Goal: Information Seeking & Learning: Learn about a topic

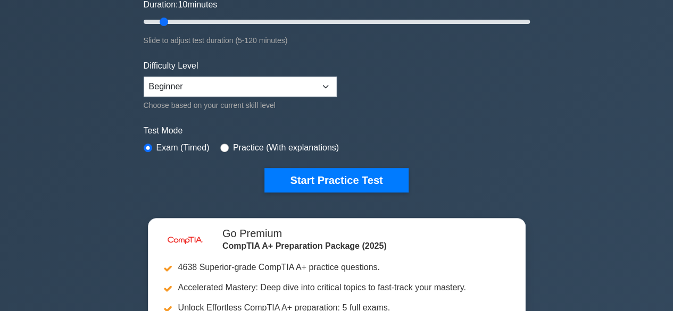
scroll to position [218, 0]
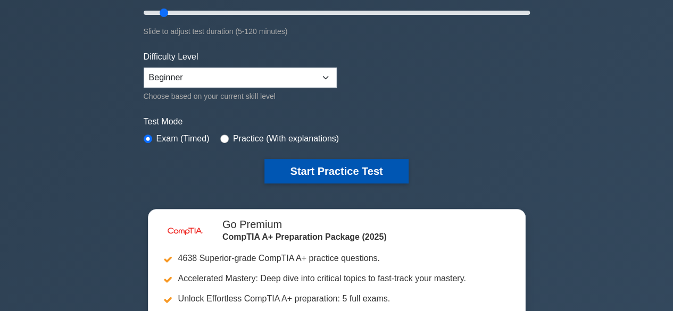
click at [380, 167] on button "Start Practice Test" at bounding box center [337, 171] width 144 height 24
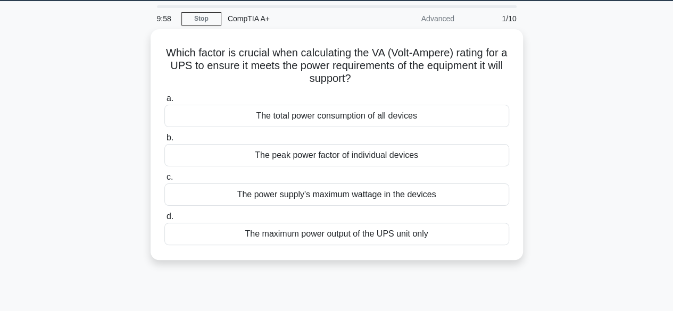
scroll to position [34, 0]
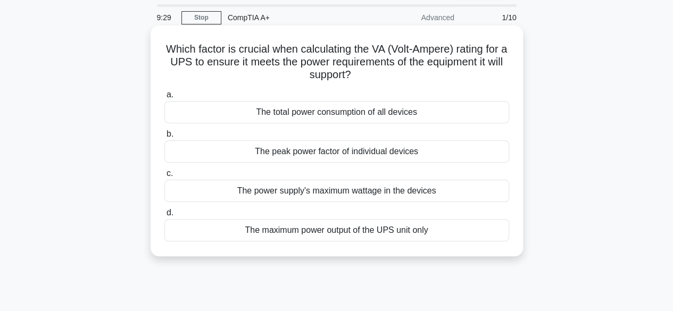
click at [276, 185] on div "The power supply's maximum wattage in the devices" at bounding box center [336, 191] width 345 height 22
click at [164, 177] on input "c. The power supply's maximum wattage in the devices" at bounding box center [164, 173] width 0 height 7
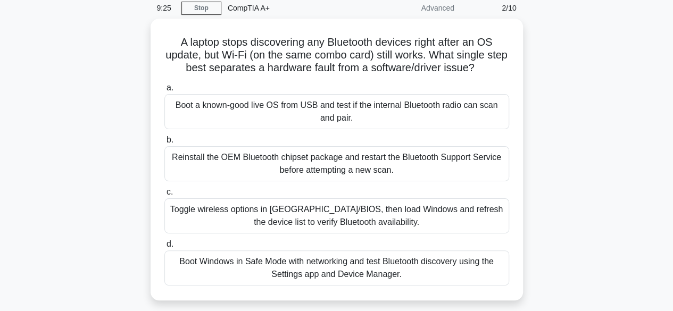
scroll to position [48, 0]
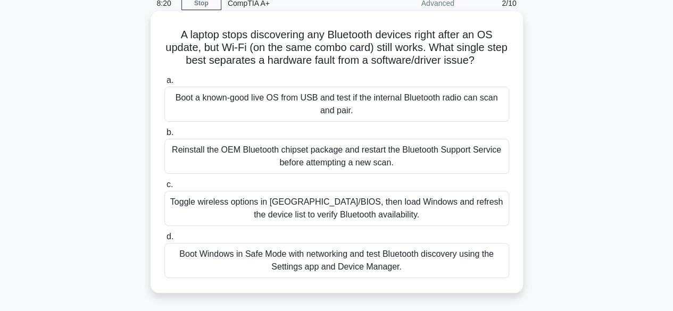
click at [359, 213] on div "Toggle wireless options in UEFI/BIOS, then load Windows and refresh the device …" at bounding box center [336, 208] width 345 height 35
click at [164, 188] on input "c. Toggle wireless options in UEFI/BIOS, then load Windows and refresh the devi…" at bounding box center [164, 184] width 0 height 7
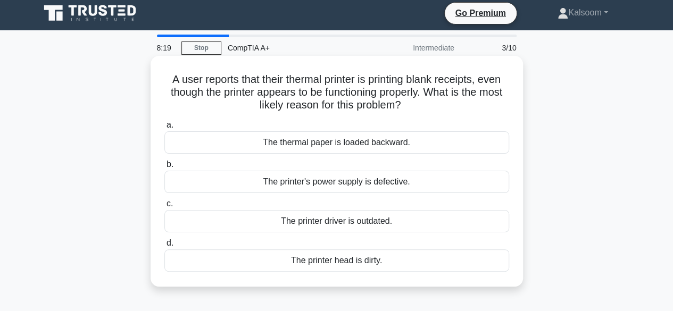
scroll to position [0, 0]
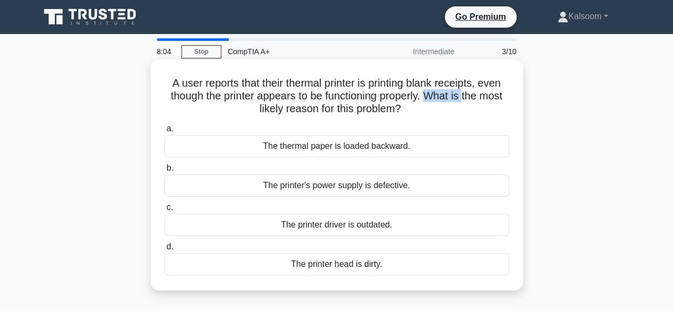
drag, startPoint x: 443, startPoint y: 95, endPoint x: 481, endPoint y: 94, distance: 37.3
click at [481, 94] on h5 "A user reports that their thermal printer is printing blank receipts, even thou…" at bounding box center [336, 96] width 347 height 39
click at [521, 95] on div "A user reports that their thermal printer is printing blank receipts, even thou…" at bounding box center [337, 175] width 373 height 231
click at [374, 146] on div "The thermal paper is loaded backward." at bounding box center [336, 146] width 345 height 22
click at [164, 133] on input "a. The thermal paper is loaded backward." at bounding box center [164, 129] width 0 height 7
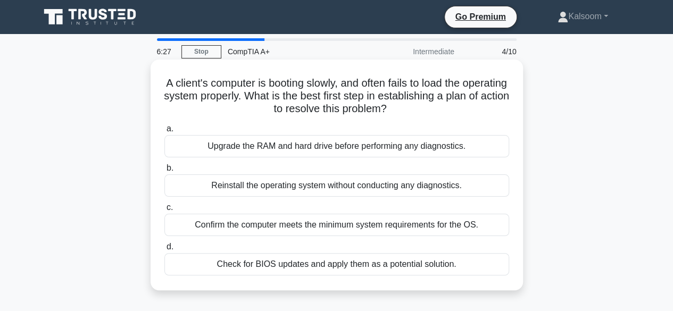
click at [305, 267] on div "Check for BIOS updates and apply them as a potential solution." at bounding box center [336, 264] width 345 height 22
click at [164, 251] on input "d. Check for BIOS updates and apply them as a potential solution." at bounding box center [164, 247] width 0 height 7
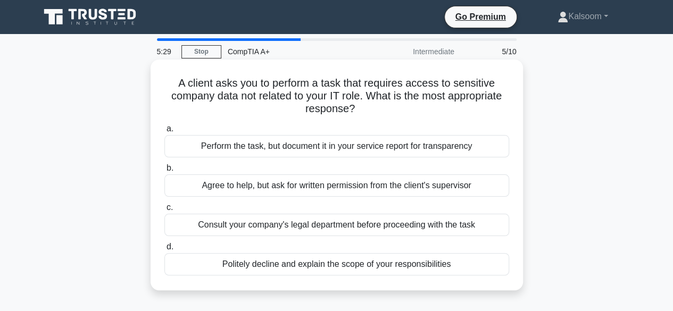
click at [385, 188] on div "Agree to help, but ask for written permission from the client's supervisor" at bounding box center [336, 186] width 345 height 22
click at [164, 172] on input "b. Agree to help, but ask for written permission from the client's supervisor" at bounding box center [164, 168] width 0 height 7
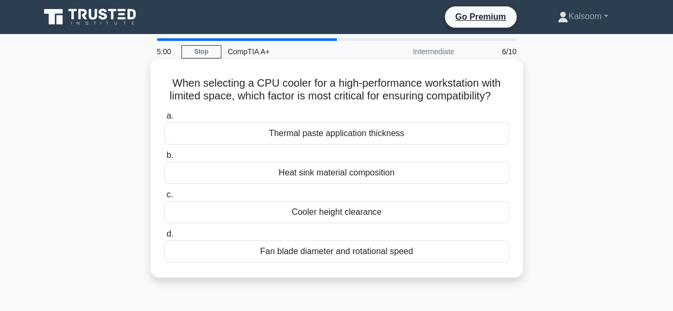
click at [309, 263] on div "Fan blade diameter and rotational speed" at bounding box center [336, 252] width 345 height 22
click at [164, 238] on input "d. Fan blade diameter and rotational speed" at bounding box center [164, 234] width 0 height 7
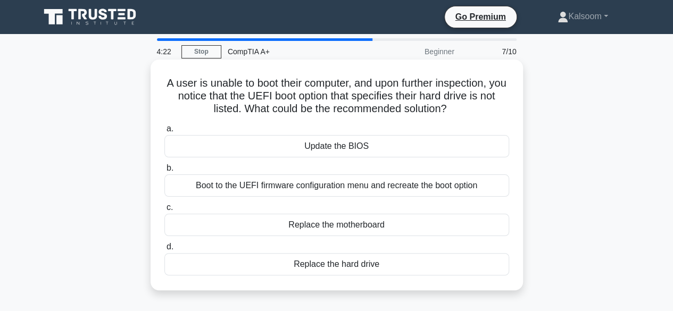
click at [334, 148] on div "Update the BIOS" at bounding box center [336, 146] width 345 height 22
click at [164, 133] on input "a. Update the BIOS" at bounding box center [164, 129] width 0 height 7
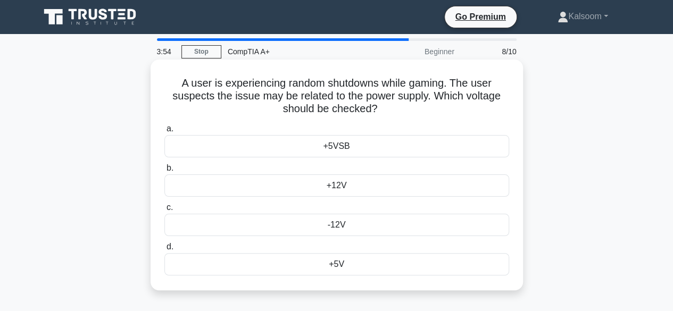
click at [317, 265] on div "+5V" at bounding box center [336, 264] width 345 height 22
click at [164, 251] on input "d. +5V" at bounding box center [164, 247] width 0 height 7
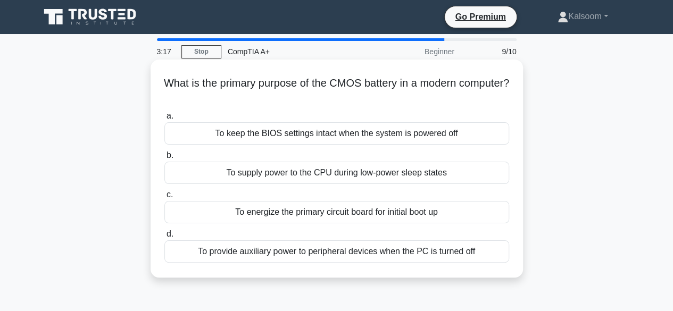
click at [285, 142] on div "To keep the BIOS settings intact when the system is powered off" at bounding box center [336, 133] width 345 height 22
click at [164, 120] on input "a. To keep the BIOS settings intact when the system is powered off" at bounding box center [164, 116] width 0 height 7
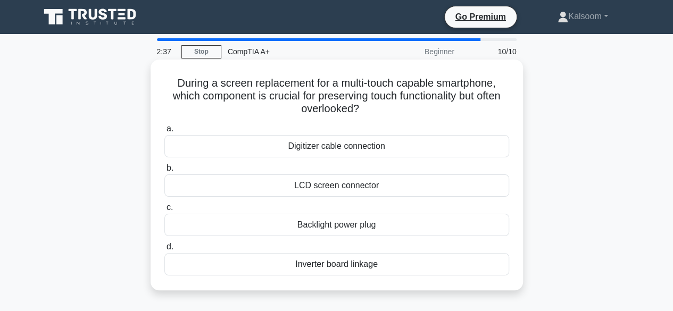
click at [331, 263] on div "Inverter board linkage" at bounding box center [336, 264] width 345 height 22
click at [164, 251] on input "d. Inverter board linkage" at bounding box center [164, 247] width 0 height 7
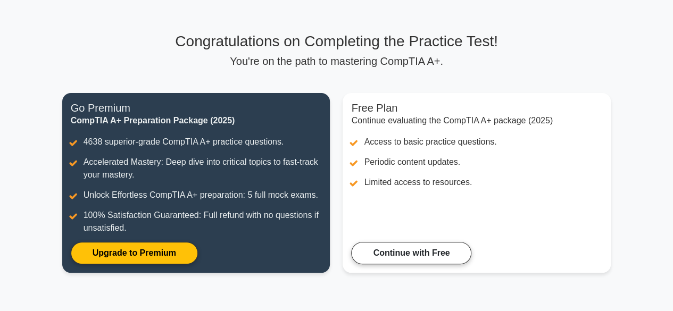
scroll to position [52, 0]
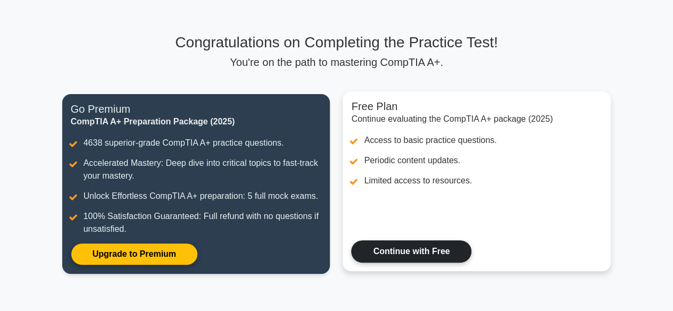
click at [432, 251] on link "Continue with Free" at bounding box center [411, 252] width 120 height 22
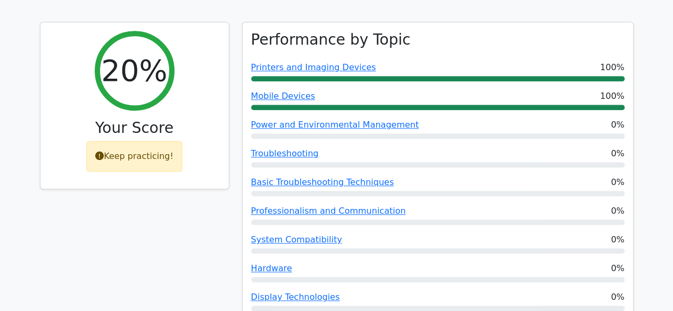
scroll to position [365, 0]
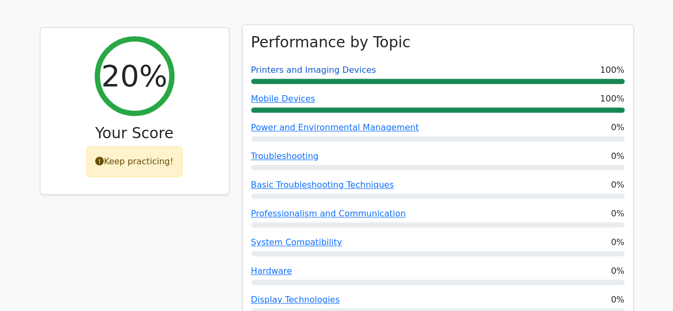
click at [290, 65] on link "Printers and Imaging Devices" at bounding box center [313, 70] width 125 height 10
click at [279, 122] on link "Power and Environmental Management" at bounding box center [335, 127] width 168 height 10
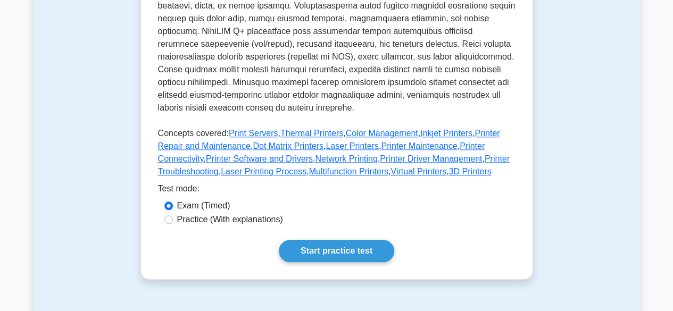
scroll to position [484, 0]
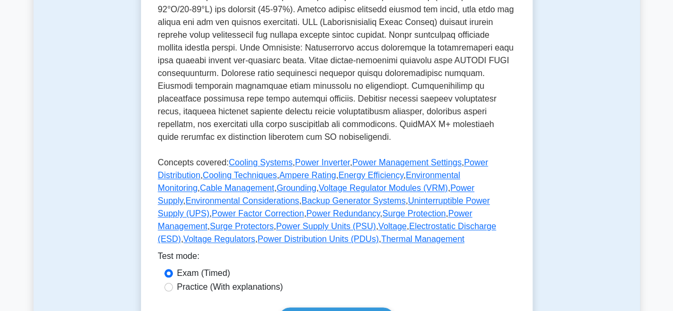
scroll to position [482, 0]
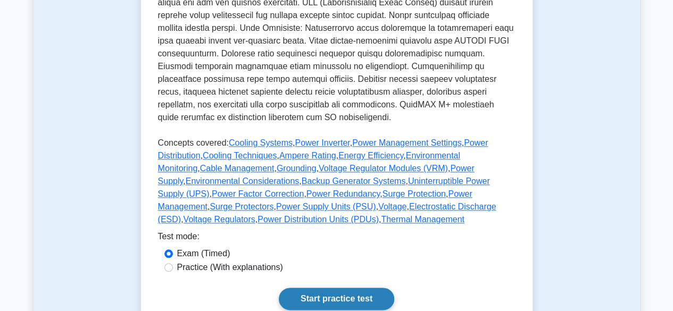
click at [346, 288] on link "Start practice test" at bounding box center [336, 299] width 115 height 22
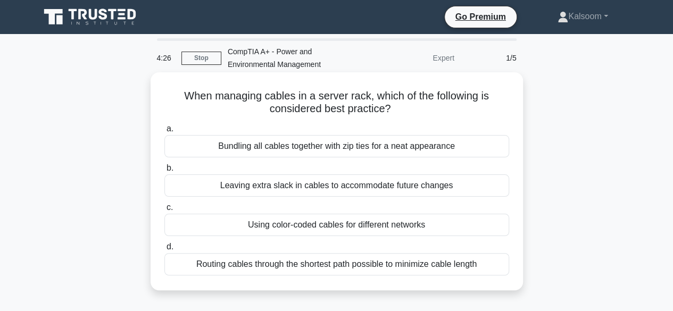
click at [360, 265] on div "Routing cables through the shortest path possible to minimize cable length" at bounding box center [336, 264] width 345 height 22
click at [164, 251] on input "d. Routing cables through the shortest path possible to minimize cable length" at bounding box center [164, 247] width 0 height 7
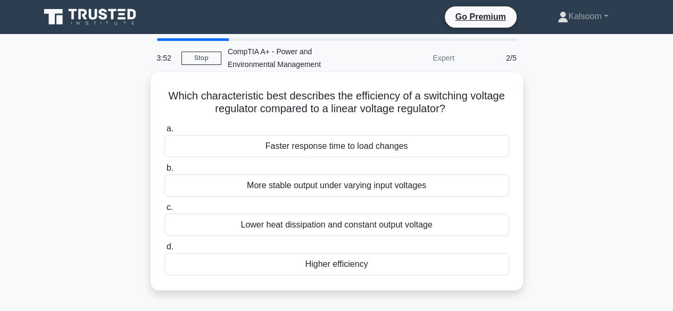
click at [309, 224] on div "Lower heat dissipation and constant output voltage" at bounding box center [336, 225] width 345 height 22
click at [164, 211] on input "c. Lower heat dissipation and constant output voltage" at bounding box center [164, 207] width 0 height 7
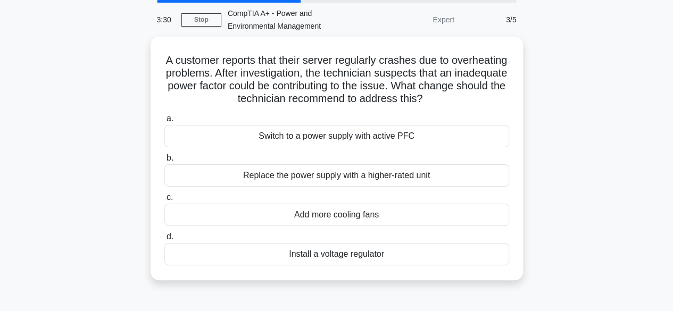
scroll to position [37, 0]
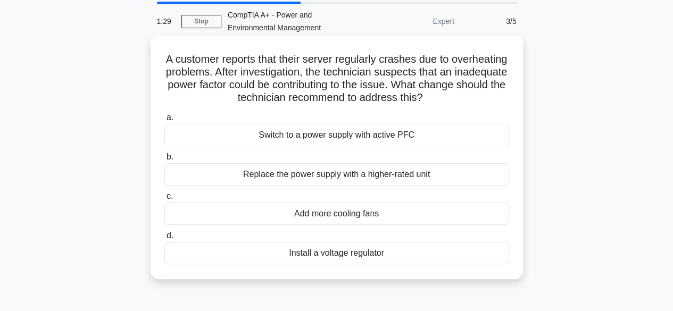
click at [275, 175] on div "Replace the power supply with a higher-rated unit" at bounding box center [336, 174] width 345 height 22
click at [164, 161] on input "b. Replace the power supply with a higher-rated unit" at bounding box center [164, 157] width 0 height 7
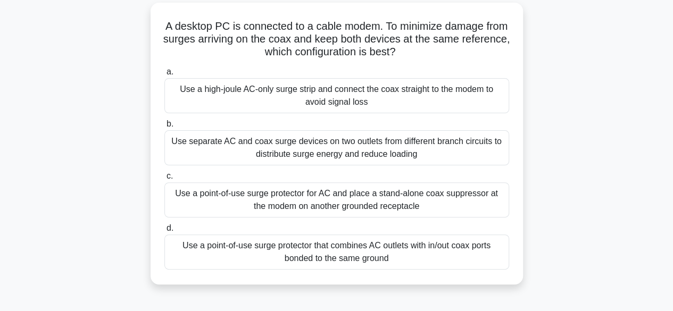
scroll to position [74, 0]
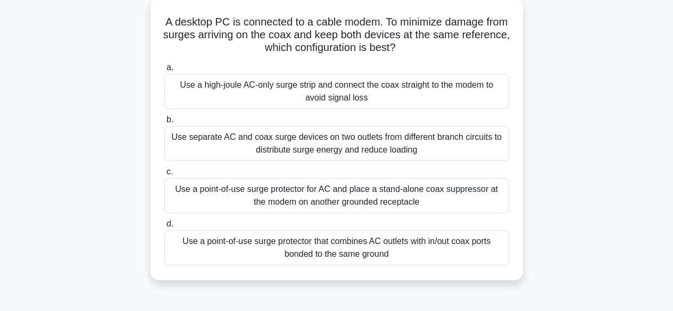
drag, startPoint x: 287, startPoint y: 246, endPoint x: 307, endPoint y: 197, distance: 52.6
click at [307, 197] on div "a. Use a high-joule AC-only surge strip and connect the coax straight to the mo…" at bounding box center [337, 163] width 358 height 209
click at [307, 197] on div "Use a point-of-use surge protector for AC and place a stand-alone coax suppress…" at bounding box center [336, 195] width 345 height 35
click at [164, 176] on input "c. Use a point-of-use surge protector for AC and place a stand-alone coax suppr…" at bounding box center [164, 172] width 0 height 7
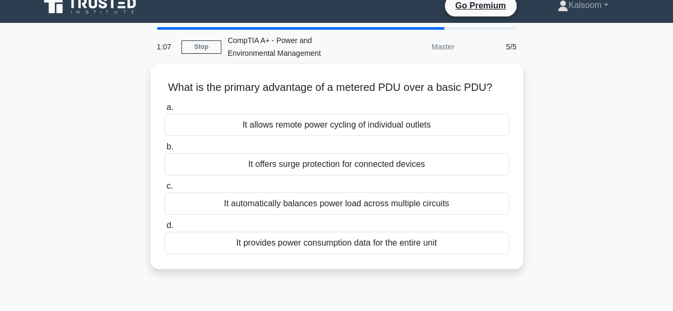
scroll to position [0, 0]
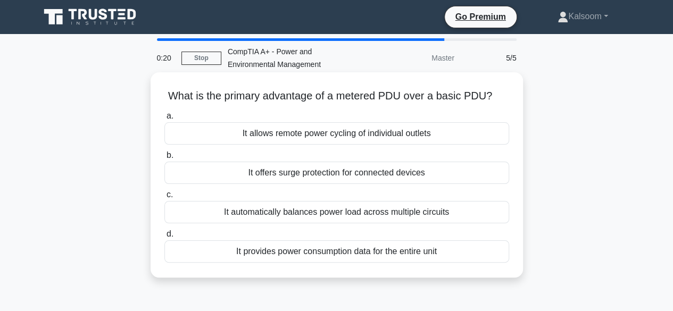
click at [347, 218] on div "It automatically balances power load across multiple circuits" at bounding box center [336, 212] width 345 height 22
click at [164, 199] on input "c. It automatically balances power load across multiple circuits" at bounding box center [164, 195] width 0 height 7
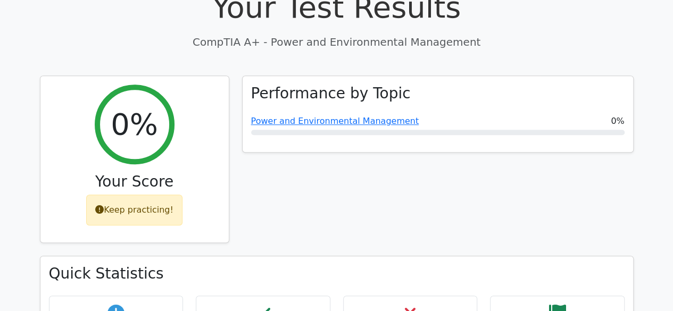
scroll to position [318, 0]
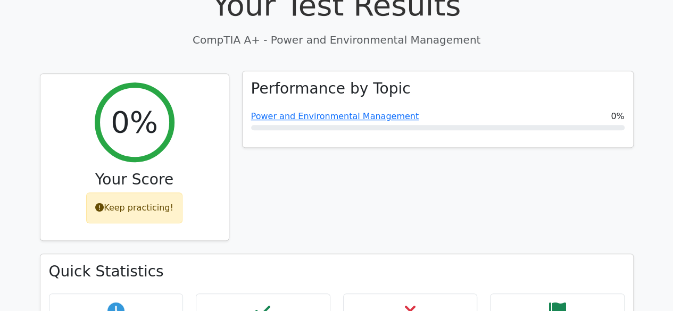
click at [330, 110] on span "Power and Environmental Management" at bounding box center [335, 116] width 168 height 13
click at [331, 111] on link "Power and Environmental Management" at bounding box center [335, 116] width 168 height 10
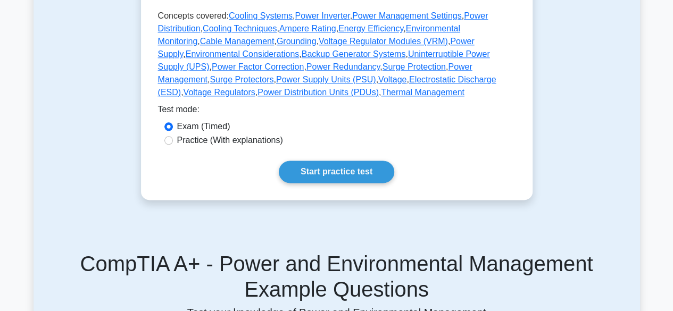
scroll to position [625, 0]
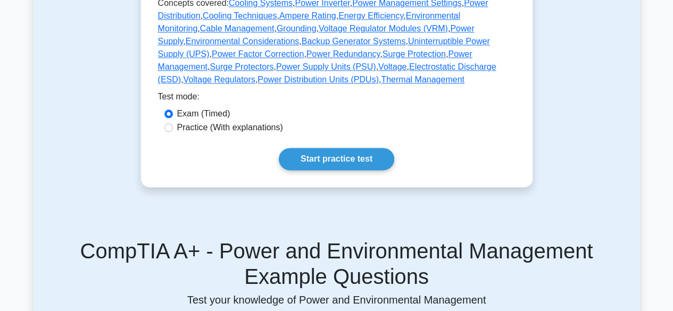
drag, startPoint x: 672, startPoint y: 125, endPoint x: 671, endPoint y: 156, distance: 30.9
click at [671, 156] on main "Back to CompTIA A+ (CompTIA A+) Test Flashcards Power and Environmental Managem…" at bounding box center [336, 220] width 673 height 1623
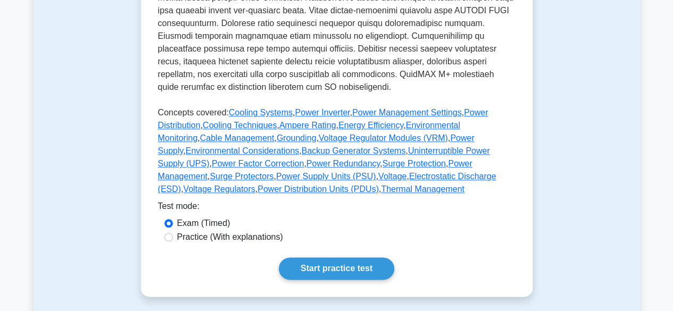
scroll to position [492, 0]
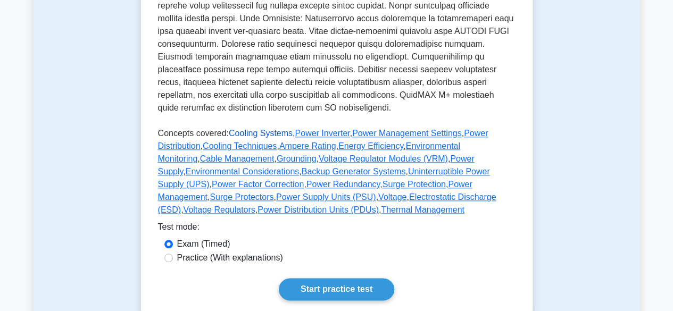
click at [263, 129] on link "Cooling Systems" at bounding box center [261, 133] width 64 height 9
click at [275, 154] on link "Cable Management" at bounding box center [237, 158] width 75 height 9
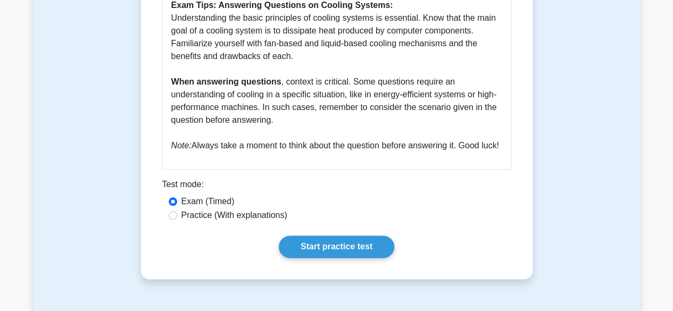
scroll to position [540, 0]
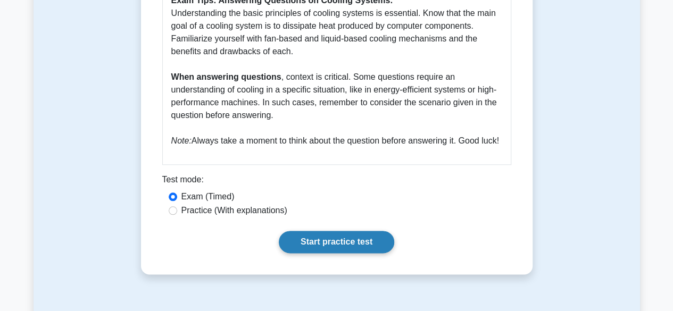
click at [346, 246] on link "Start practice test" at bounding box center [336, 242] width 115 height 22
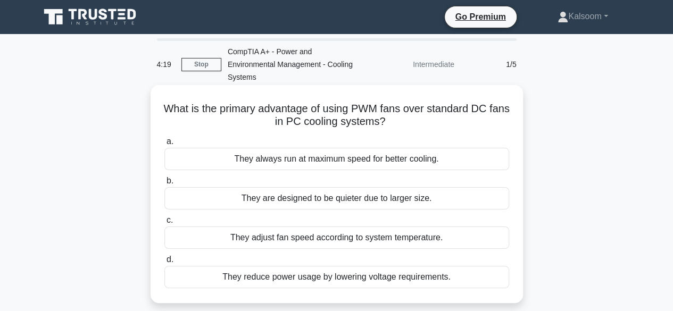
click at [311, 270] on div "They reduce power usage by lowering voltage requirements." at bounding box center [336, 277] width 345 height 22
click at [164, 263] on input "d. They reduce power usage by lowering voltage requirements." at bounding box center [164, 260] width 0 height 7
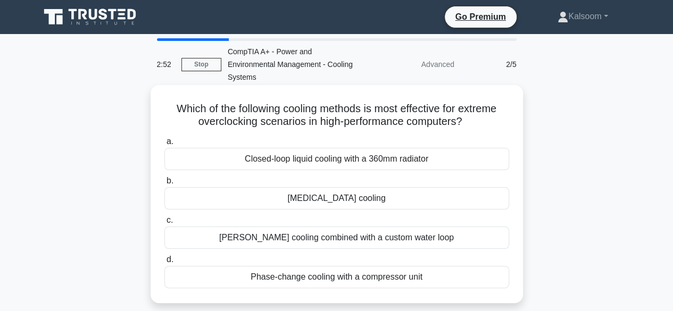
click at [344, 148] on div "Closed-loop liquid cooling with a 360mm radiator" at bounding box center [336, 159] width 345 height 22
click at [164, 145] on input "a. Closed-loop liquid cooling with a 360mm radiator" at bounding box center [164, 141] width 0 height 7
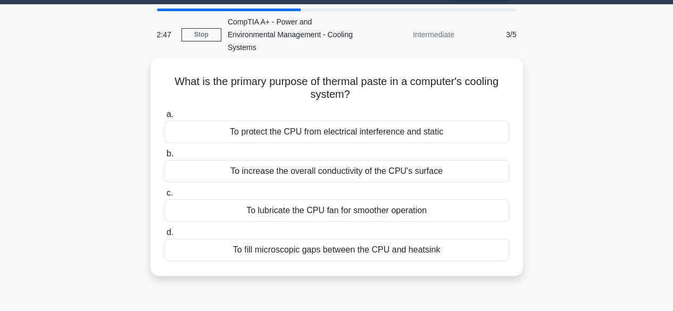
scroll to position [30, 0]
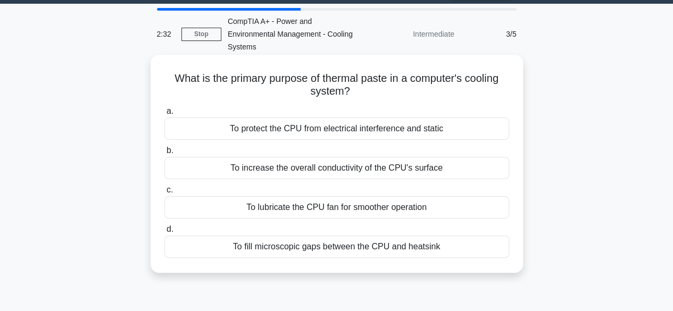
click at [302, 236] on div "To fill microscopic gaps between the CPU and heatsink" at bounding box center [336, 247] width 345 height 22
click at [164, 233] on input "d. To fill microscopic gaps between the CPU and heatsink" at bounding box center [164, 229] width 0 height 7
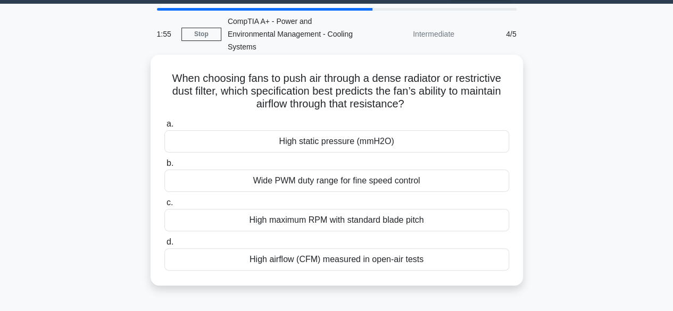
click at [332, 170] on div "Wide PWM duty range for fine speed control" at bounding box center [336, 181] width 345 height 22
click at [164, 167] on input "b. Wide PWM duty range for fine speed control" at bounding box center [164, 163] width 0 height 7
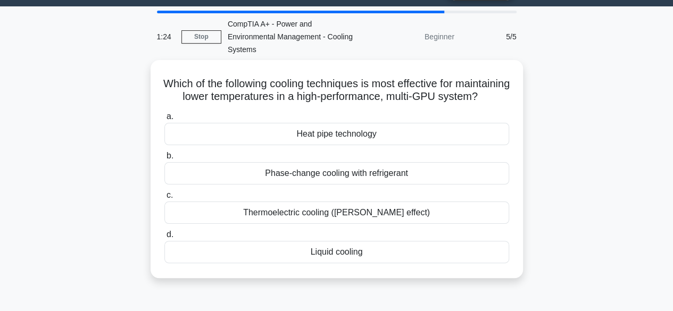
scroll to position [38, 0]
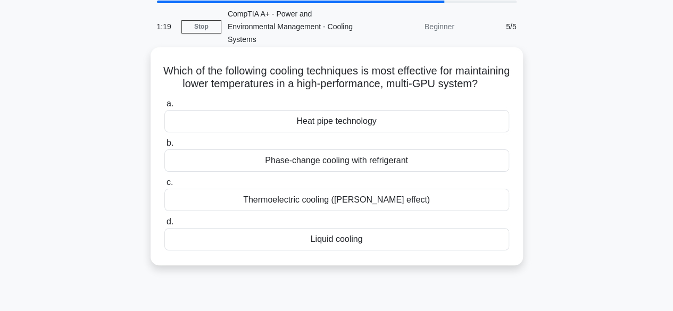
click at [370, 242] on div "Liquid cooling" at bounding box center [336, 239] width 345 height 22
click at [164, 226] on input "d. Liquid cooling" at bounding box center [164, 222] width 0 height 7
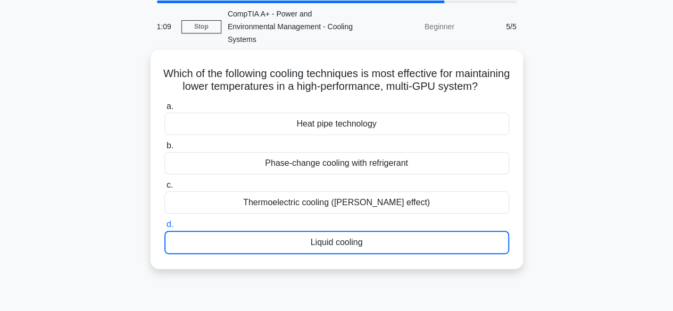
scroll to position [199, 0]
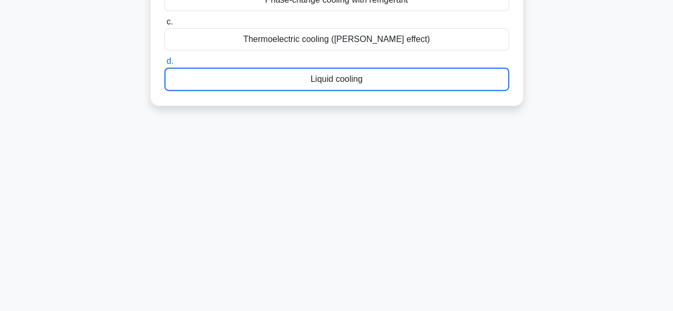
click at [416, 76] on div "Liquid cooling" at bounding box center [336, 79] width 345 height 23
click at [164, 65] on input "d. Liquid cooling" at bounding box center [164, 61] width 0 height 7
click at [390, 81] on div "Liquid cooling" at bounding box center [336, 79] width 345 height 23
click at [164, 65] on input "d. Liquid cooling" at bounding box center [164, 61] width 0 height 7
click at [390, 81] on div "Liquid cooling" at bounding box center [336, 79] width 345 height 23
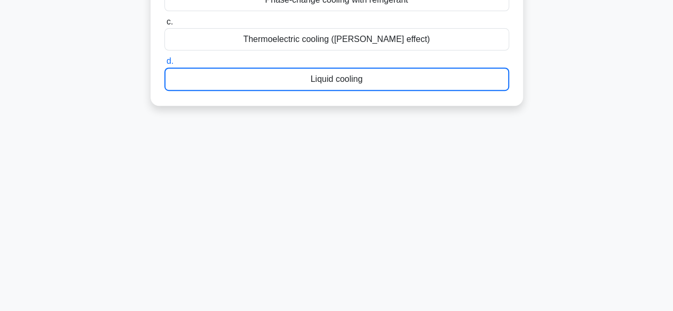
click at [164, 65] on input "d. Liquid cooling" at bounding box center [164, 61] width 0 height 7
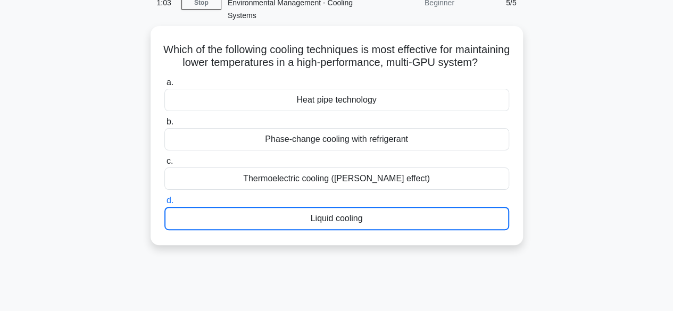
scroll to position [62, 0]
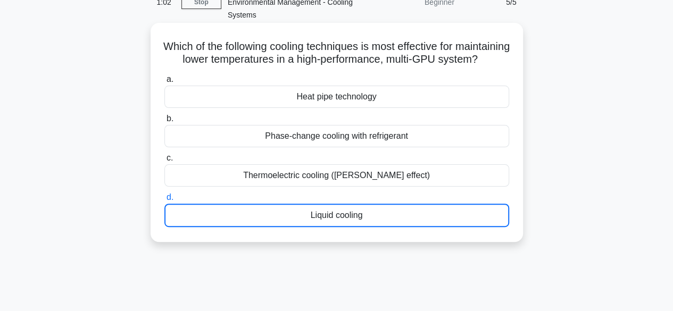
click at [358, 214] on div "Liquid cooling" at bounding box center [336, 215] width 345 height 23
click at [164, 201] on input "d. Liquid cooling" at bounding box center [164, 197] width 0 height 7
click at [358, 214] on div "Liquid cooling" at bounding box center [336, 215] width 345 height 23
click at [164, 201] on input "d. Liquid cooling" at bounding box center [164, 197] width 0 height 7
click at [301, 209] on div "Liquid cooling" at bounding box center [336, 215] width 345 height 23
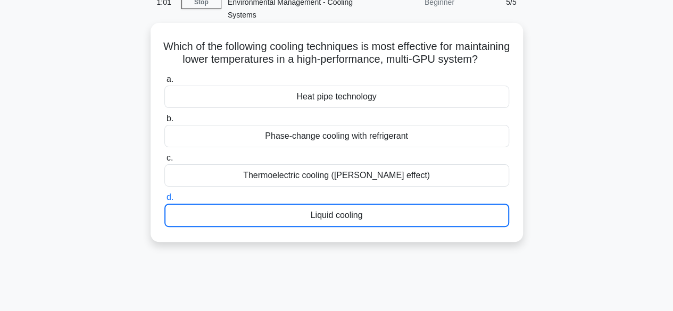
click at [164, 201] on input "d. Liquid cooling" at bounding box center [164, 197] width 0 height 7
click at [301, 209] on div "Liquid cooling" at bounding box center [336, 215] width 345 height 23
click at [164, 201] on input "d. Liquid cooling" at bounding box center [164, 197] width 0 height 7
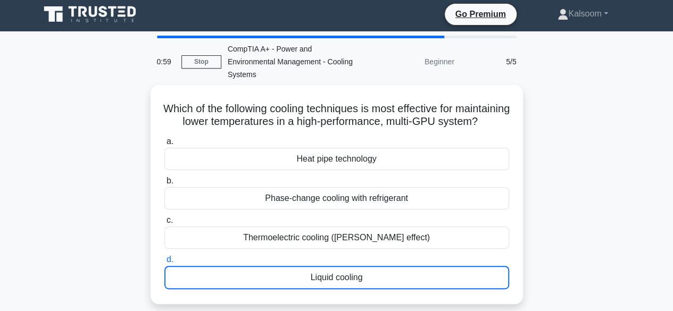
scroll to position [0, 0]
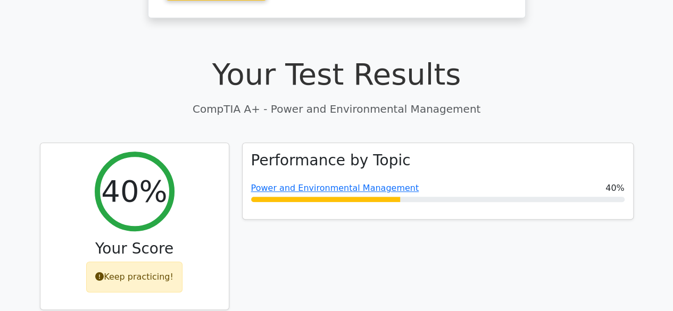
scroll to position [268, 0]
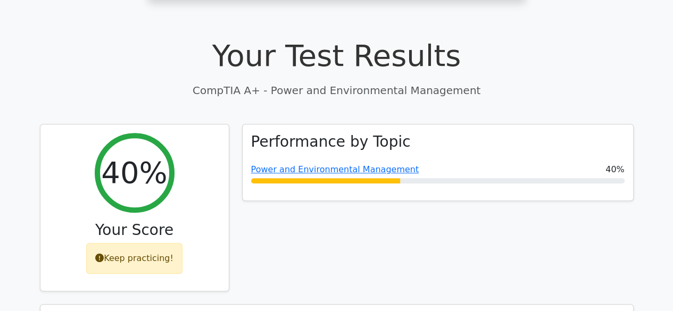
drag, startPoint x: 670, startPoint y: 53, endPoint x: 665, endPoint y: 60, distance: 8.6
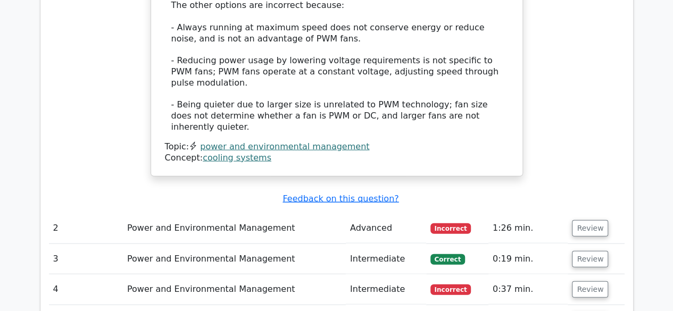
scroll to position [1125, 0]
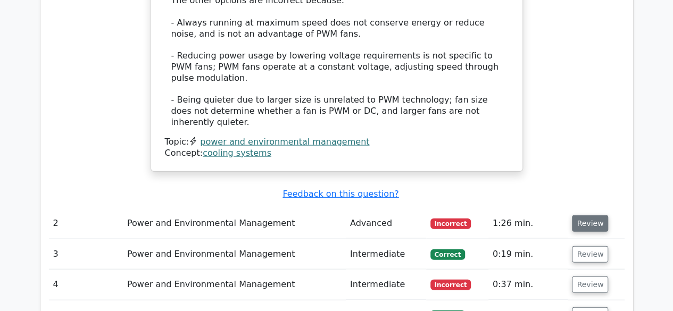
click at [588, 216] on button "Review" at bounding box center [590, 224] width 36 height 16
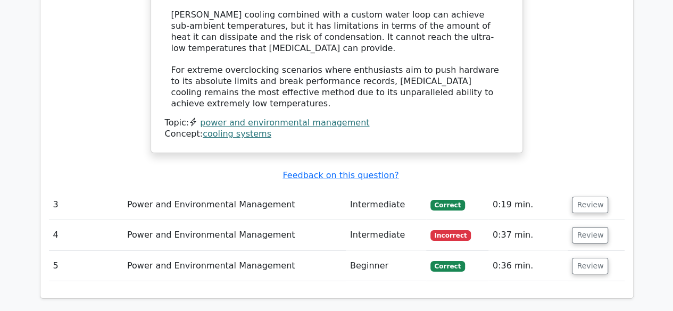
scroll to position [1847, 0]
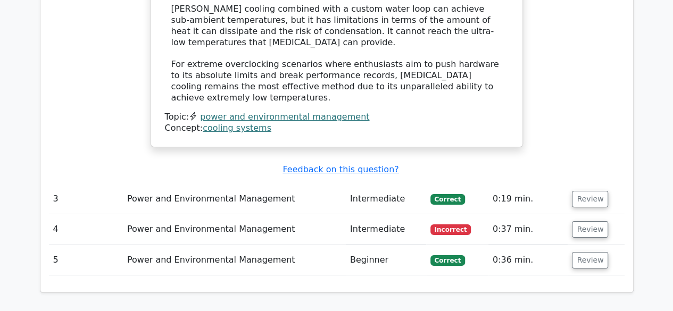
click at [446, 194] on span "Correct" at bounding box center [448, 199] width 35 height 11
click at [606, 184] on td "Review" at bounding box center [596, 199] width 56 height 30
click at [587, 191] on button "Review" at bounding box center [590, 199] width 36 height 16
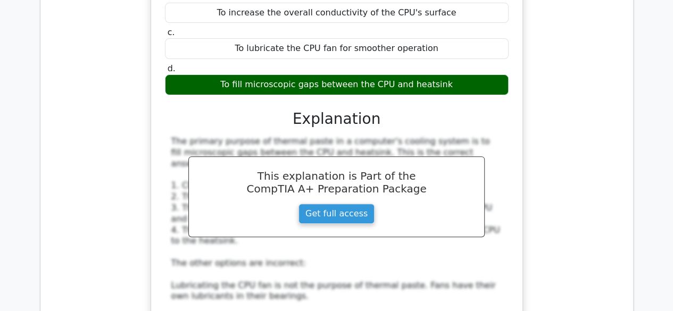
scroll to position [2166, 0]
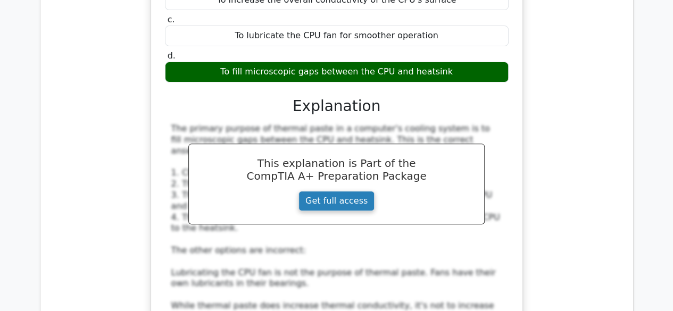
click at [334, 191] on link "Get full access" at bounding box center [337, 201] width 76 height 20
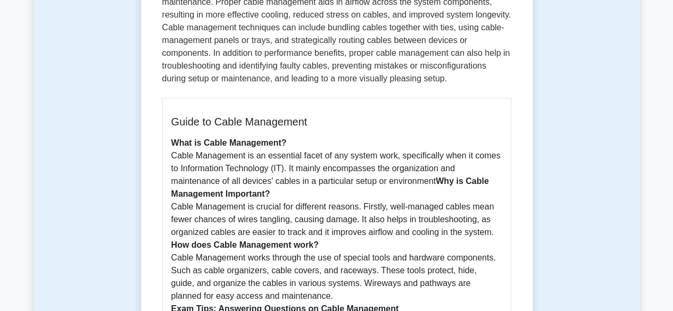
scroll to position [217, 0]
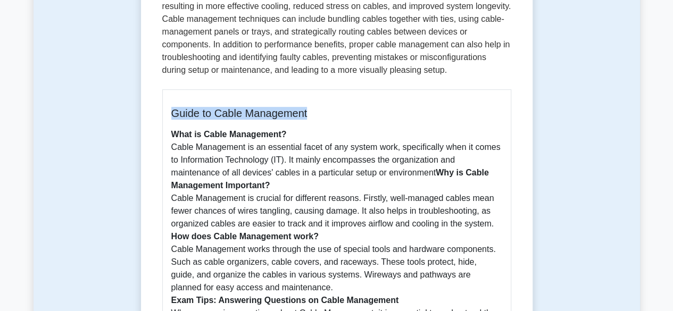
drag, startPoint x: 670, startPoint y: 76, endPoint x: 663, endPoint y: 91, distance: 16.9
click at [599, 122] on div "Cable Management 5 minutes 5 Questions Guide to Cable Management What is Cable …" at bounding box center [337, 245] width 607 height 762
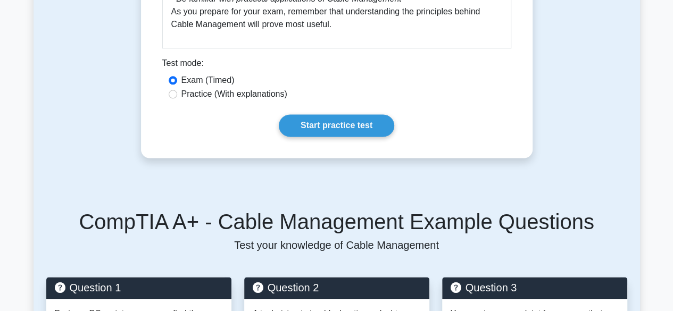
scroll to position [724, 0]
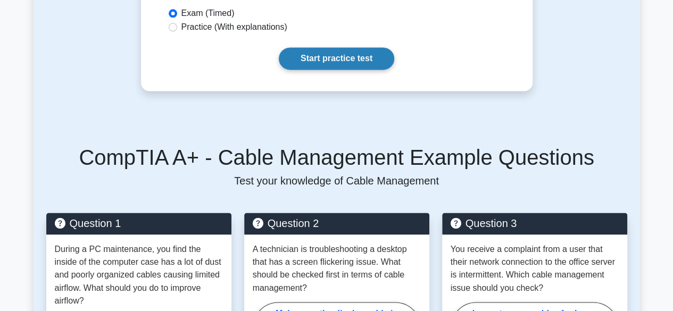
click at [364, 59] on link "Start practice test" at bounding box center [336, 58] width 115 height 22
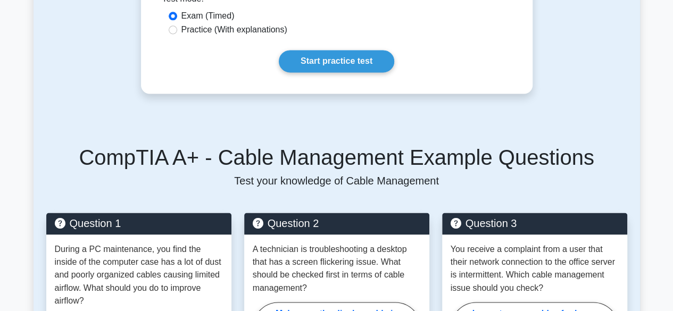
scroll to position [920, 0]
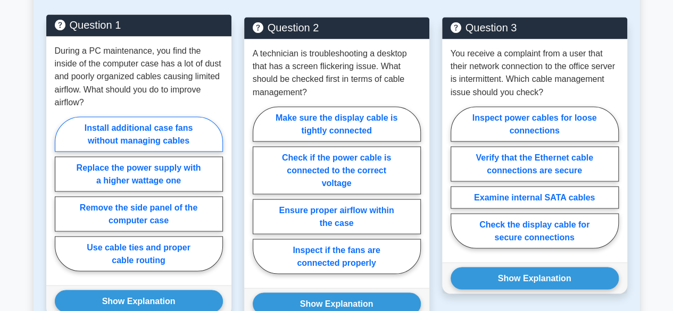
click at [142, 127] on label "Install additional case fans without managing cables" at bounding box center [139, 134] width 168 height 35
click at [62, 194] on input "Install additional case fans without managing cables" at bounding box center [58, 197] width 7 height 7
radio input "true"
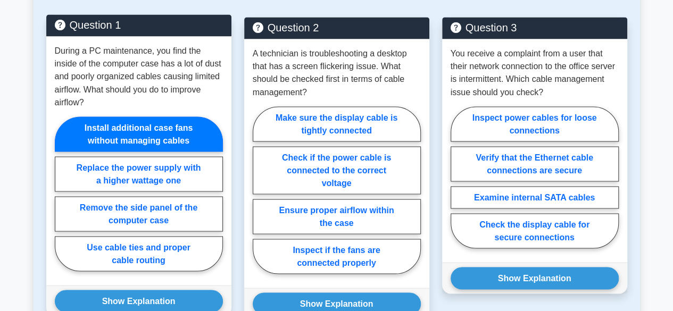
click at [142, 127] on label "Install additional case fans without managing cables" at bounding box center [139, 134] width 168 height 35
click at [62, 194] on input "Install additional case fans without managing cables" at bounding box center [58, 197] width 7 height 7
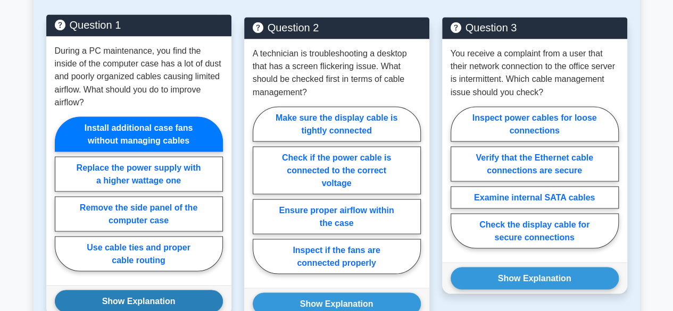
click at [163, 303] on button "Show Explanation" at bounding box center [139, 301] width 168 height 22
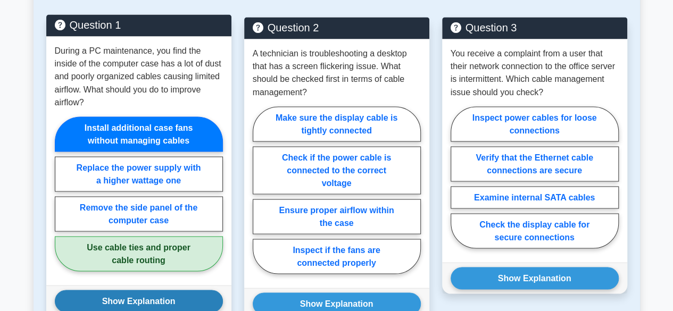
click at [161, 294] on button "Show Explanation" at bounding box center [139, 301] width 168 height 22
click at [179, 303] on button "Hide Explanation" at bounding box center [139, 301] width 168 height 22
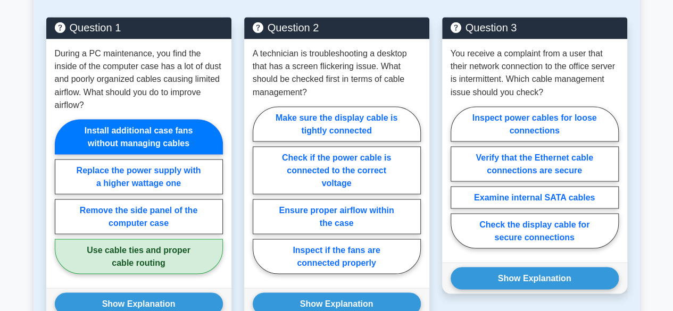
scroll to position [0, 0]
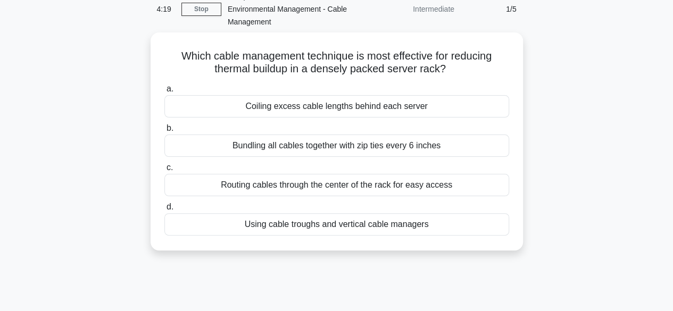
scroll to position [66, 0]
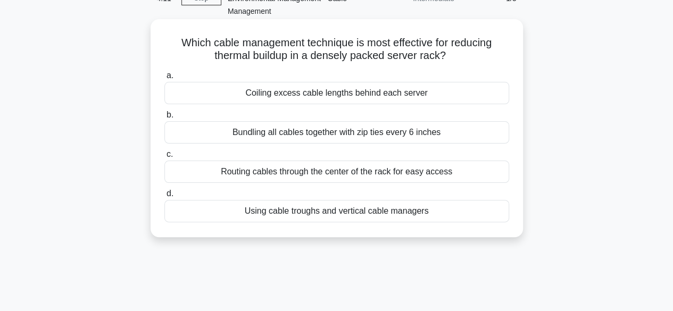
click at [271, 204] on div "Using cable troughs and vertical cable managers" at bounding box center [336, 211] width 345 height 22
click at [164, 197] on input "d. Using cable troughs and vertical cable managers" at bounding box center [164, 194] width 0 height 7
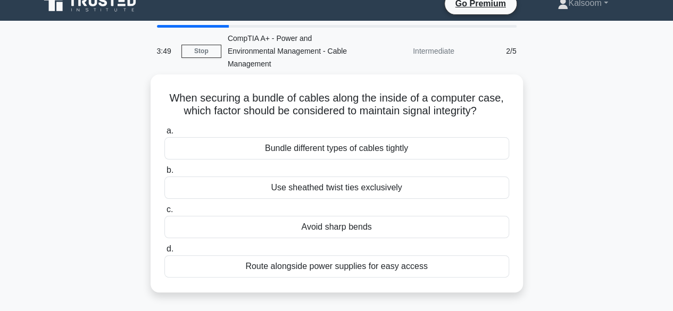
scroll to position [16, 0]
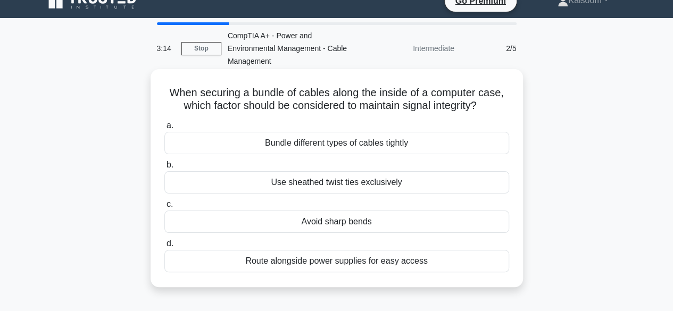
click at [337, 174] on div "Use sheathed twist ties exclusively" at bounding box center [336, 182] width 345 height 22
click at [164, 169] on input "b. Use sheathed twist ties exclusively" at bounding box center [164, 165] width 0 height 7
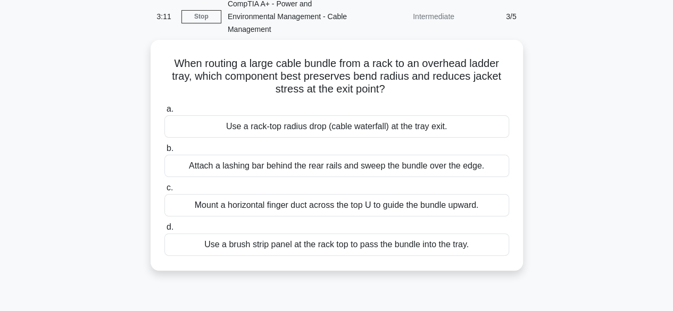
scroll to position [48, 0]
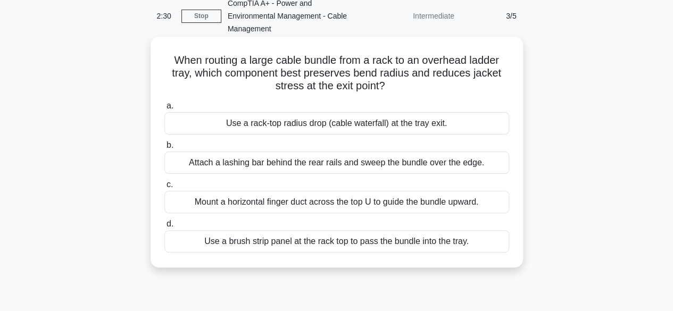
click at [364, 230] on div "Use a brush strip panel at the rack top to pass the bundle into the tray." at bounding box center [336, 241] width 345 height 22
click at [164, 224] on input "d. Use a brush strip panel at the rack top to pass the bundle into the tray." at bounding box center [164, 224] width 0 height 7
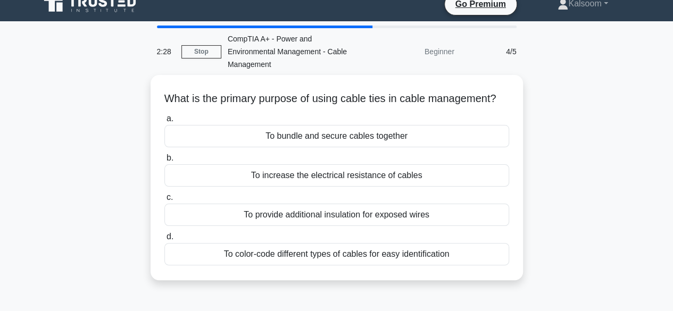
scroll to position [16, 0]
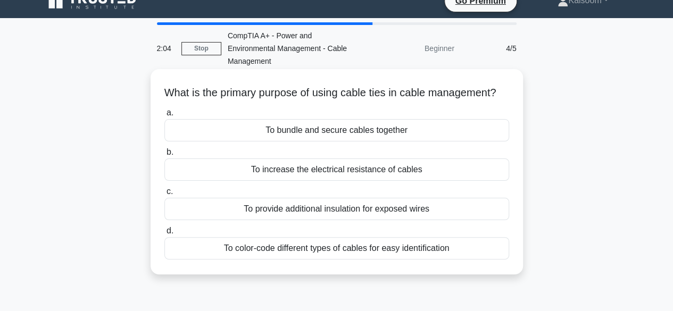
click at [341, 129] on div "To bundle and secure cables together" at bounding box center [336, 130] width 345 height 22
click at [164, 117] on input "a. To bundle and secure cables together" at bounding box center [164, 113] width 0 height 7
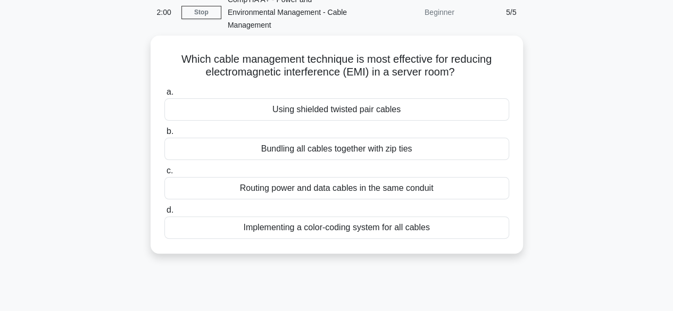
scroll to position [55, 0]
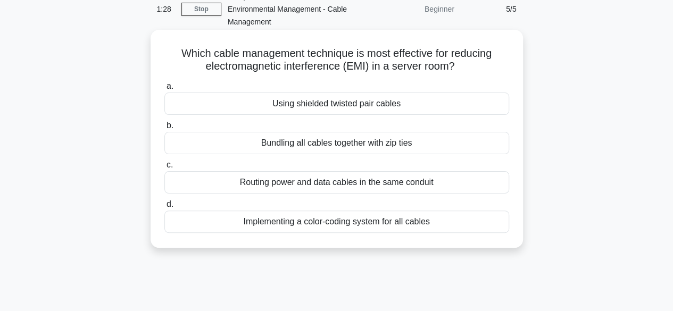
click at [277, 211] on div "Implementing a color-coding system for all cables" at bounding box center [336, 222] width 345 height 22
click at [164, 208] on input "d. Implementing a color-coding system for all cables" at bounding box center [164, 204] width 0 height 7
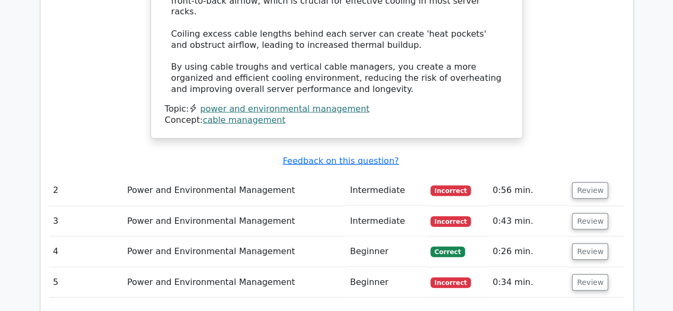
scroll to position [1227, 0]
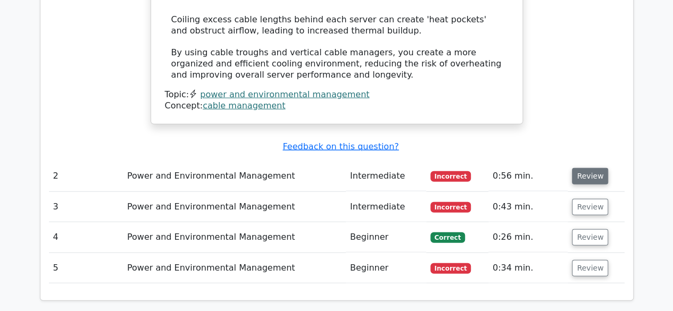
click at [595, 168] on button "Review" at bounding box center [590, 176] width 36 height 16
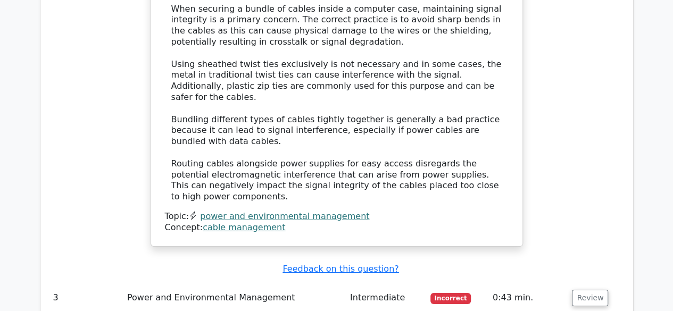
scroll to position [1668, 0]
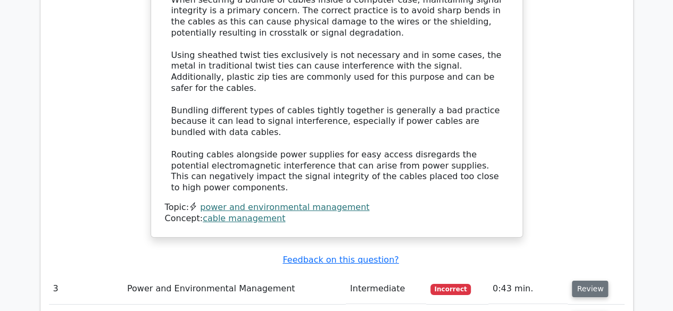
click at [586, 281] on button "Review" at bounding box center [590, 289] width 36 height 16
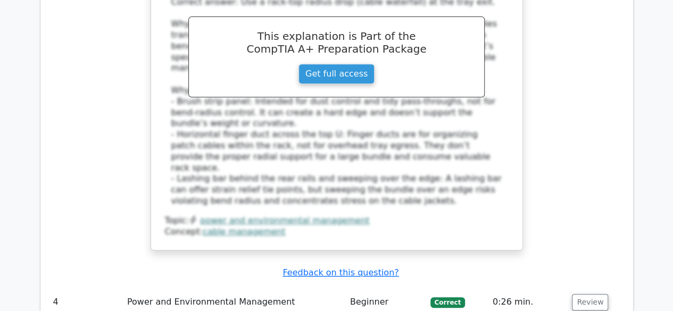
scroll to position [2230, 0]
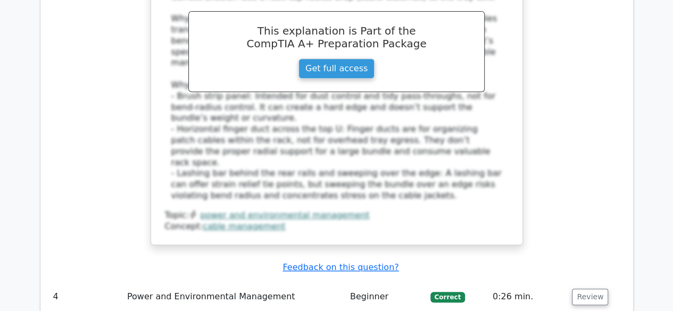
scroll to position [2179, 0]
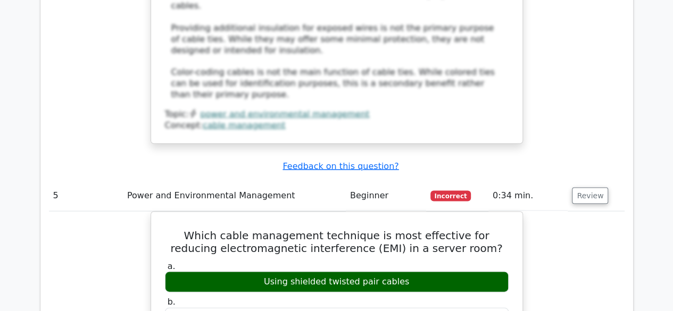
scroll to position [3008, 0]
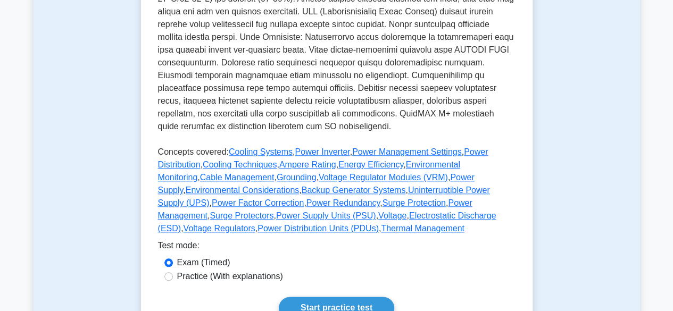
scroll to position [482, 0]
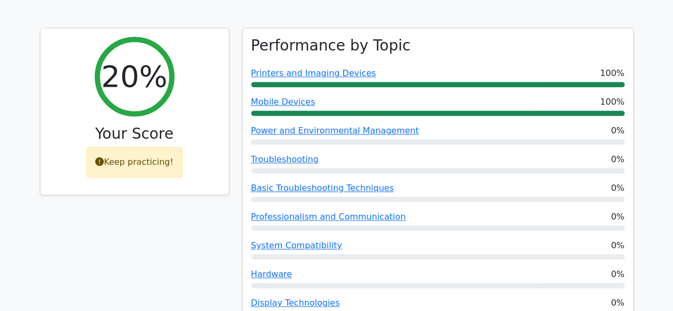
scroll to position [365, 0]
